Goal: Task Accomplishment & Management: Complete application form

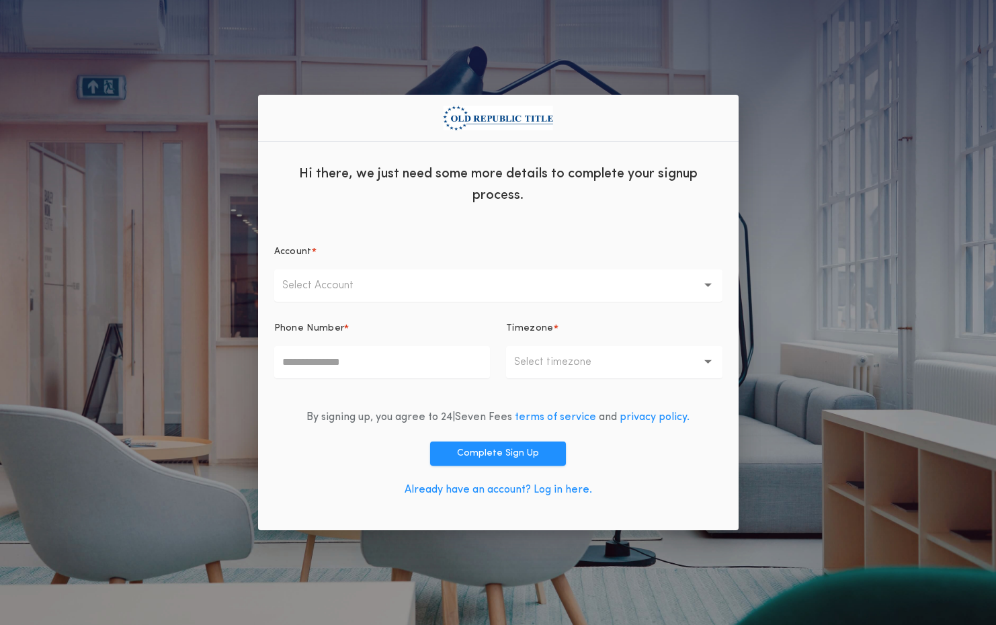
click at [715, 159] on div "Hi there, we just need some more details to complete your signup process." at bounding box center [498, 183] width 481 height 61
click at [665, 500] on div "By signing up, you agree to 24|Seven Fees terms of service and privacy policy. …" at bounding box center [498, 457] width 448 height 116
click at [156, 255] on div "Hi there, we just need some more details to complete your signup process. Accou…" at bounding box center [498, 312] width 996 height 625
click at [374, 288] on p "Select Account" at bounding box center [328, 286] width 93 height 16
click at [390, 324] on p "ORT New Mexico" at bounding box center [498, 321] width 448 height 32
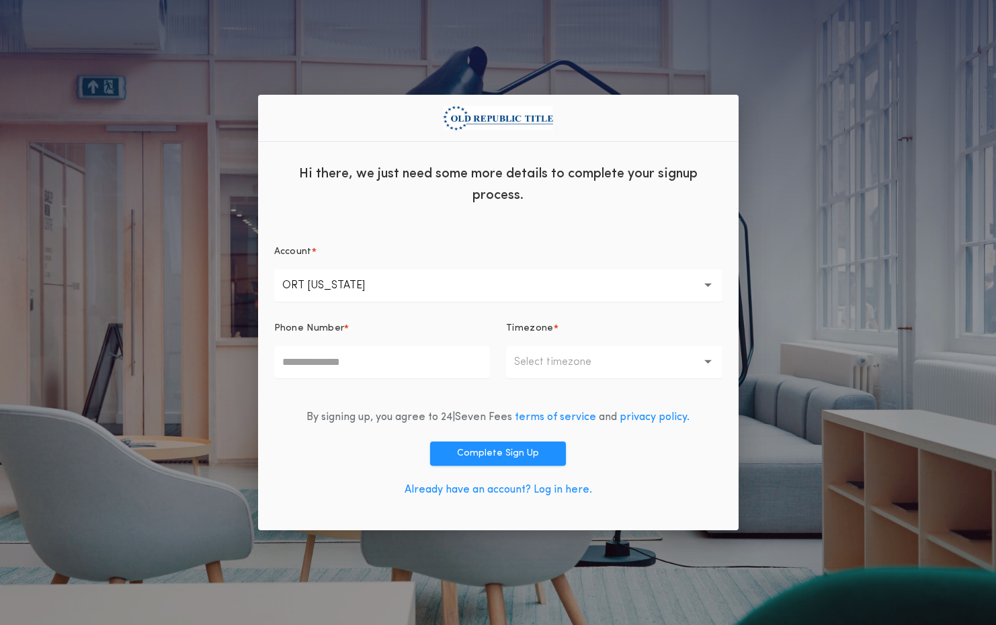
click at [402, 362] on input "Phone Number *" at bounding box center [382, 362] width 216 height 32
type input "**********"
click at [567, 350] on button "Select timezone" at bounding box center [614, 362] width 216 height 32
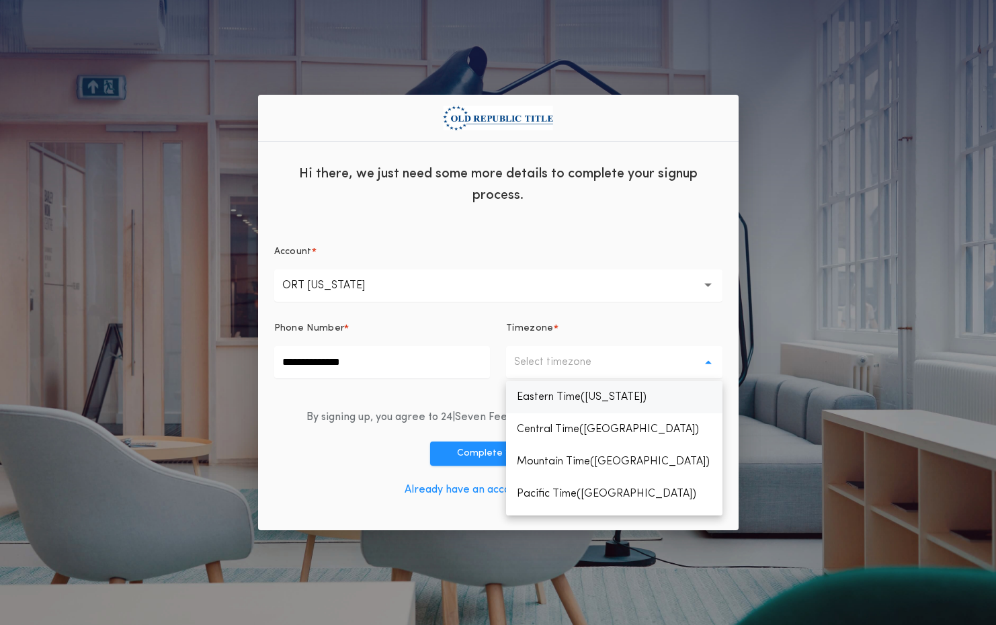
click at [578, 399] on p "Eastern Time(New York)" at bounding box center [614, 397] width 216 height 32
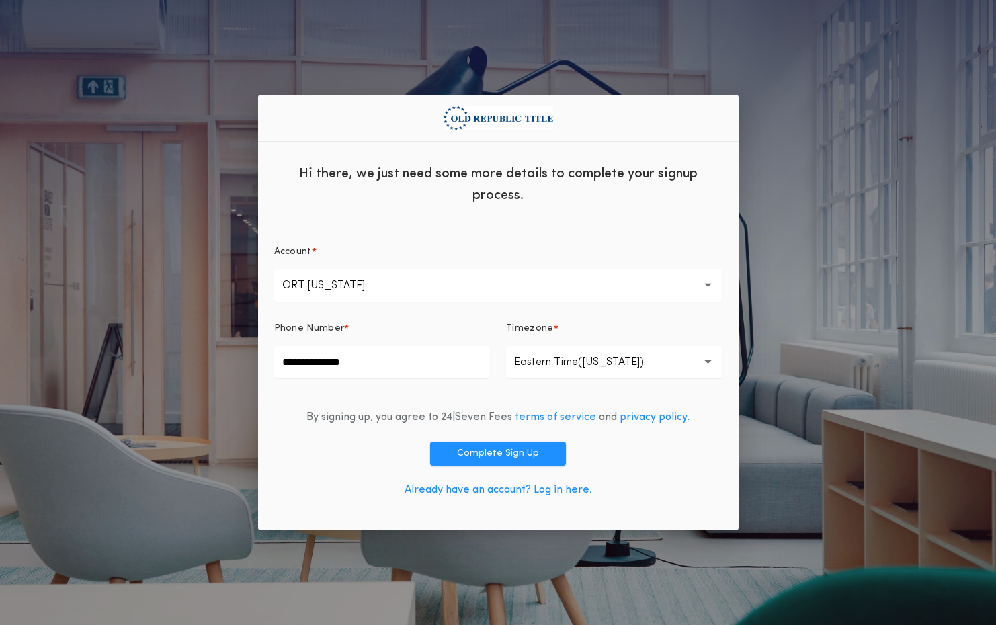
drag, startPoint x: 565, startPoint y: 369, endPoint x: 567, endPoint y: 379, distance: 9.5
click at [565, 369] on button "**********" at bounding box center [614, 362] width 216 height 32
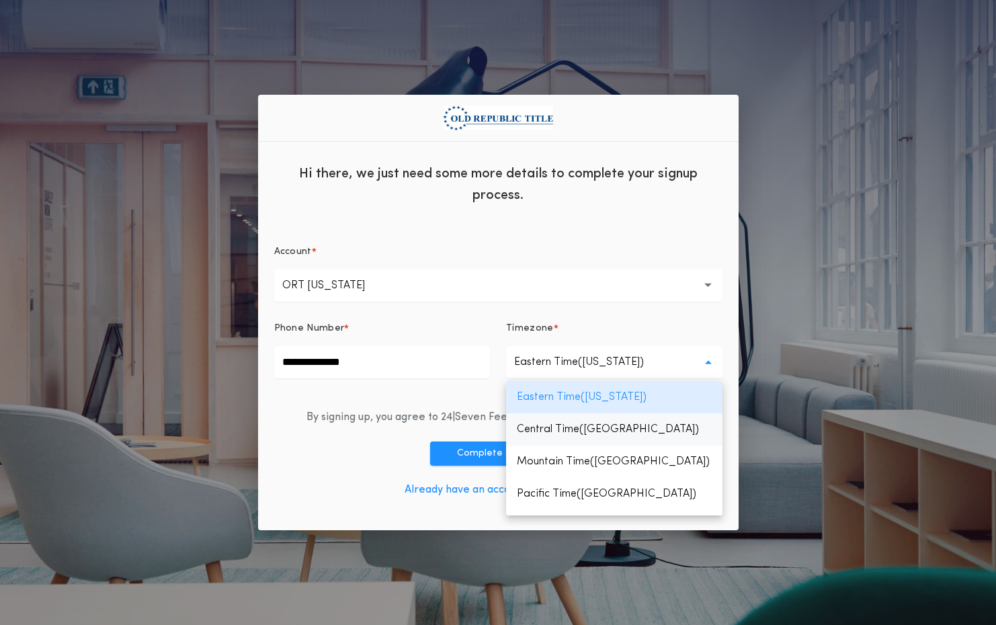
click at [575, 429] on p "Central Time(Chicago)" at bounding box center [614, 429] width 216 height 32
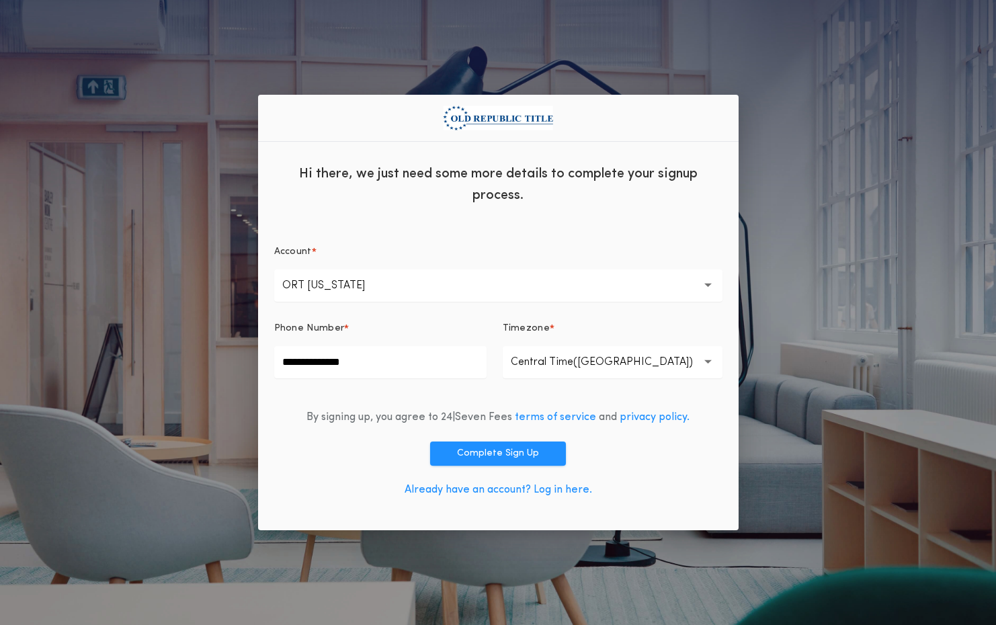
click at [474, 248] on div "Account *" at bounding box center [498, 257] width 448 height 24
click at [507, 452] on button "Complete Sign Up" at bounding box center [498, 454] width 136 height 24
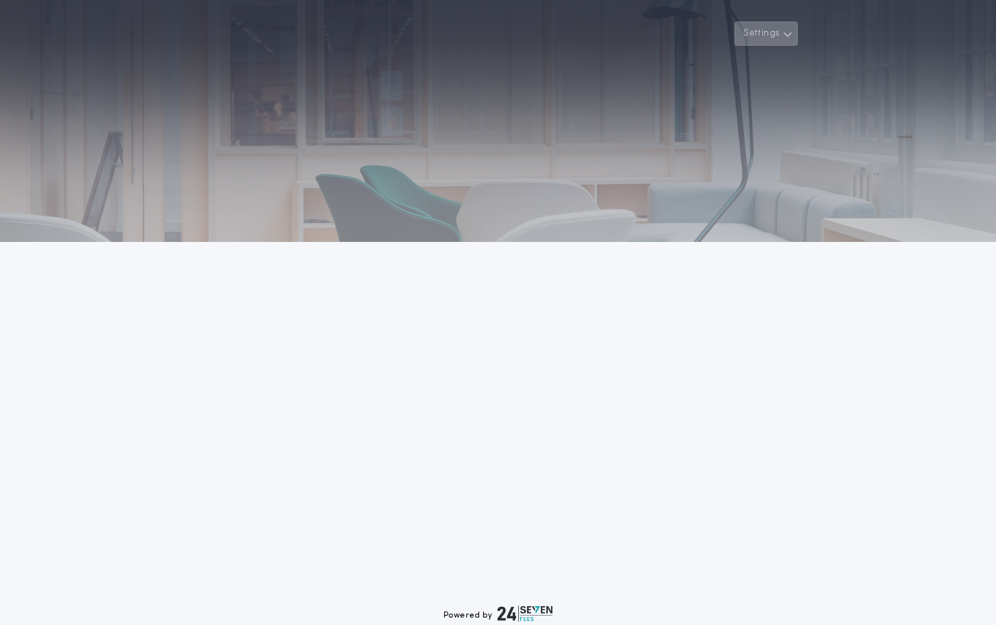
click at [784, 35] on icon "button" at bounding box center [788, 34] width 10 height 16
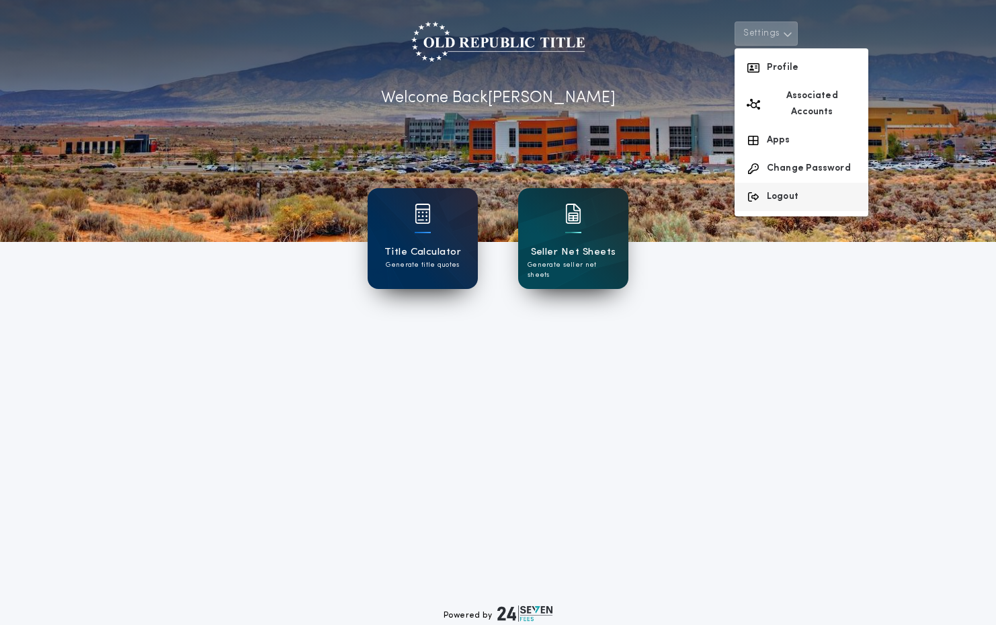
click at [776, 186] on button "Logout" at bounding box center [802, 197] width 134 height 28
